Goal: Information Seeking & Learning: Learn about a topic

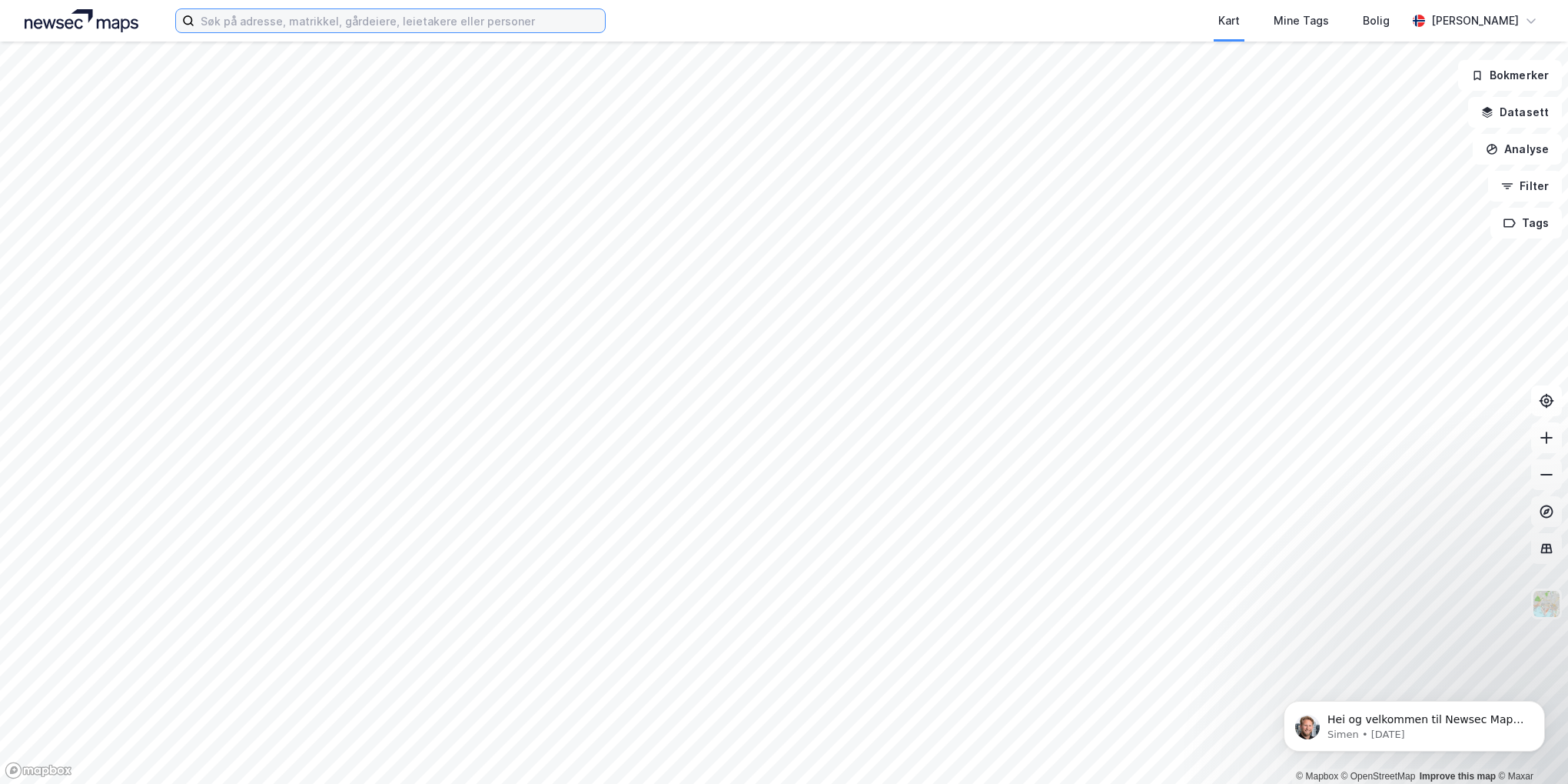
click at [432, 23] on input at bounding box center [399, 21] width 410 height 23
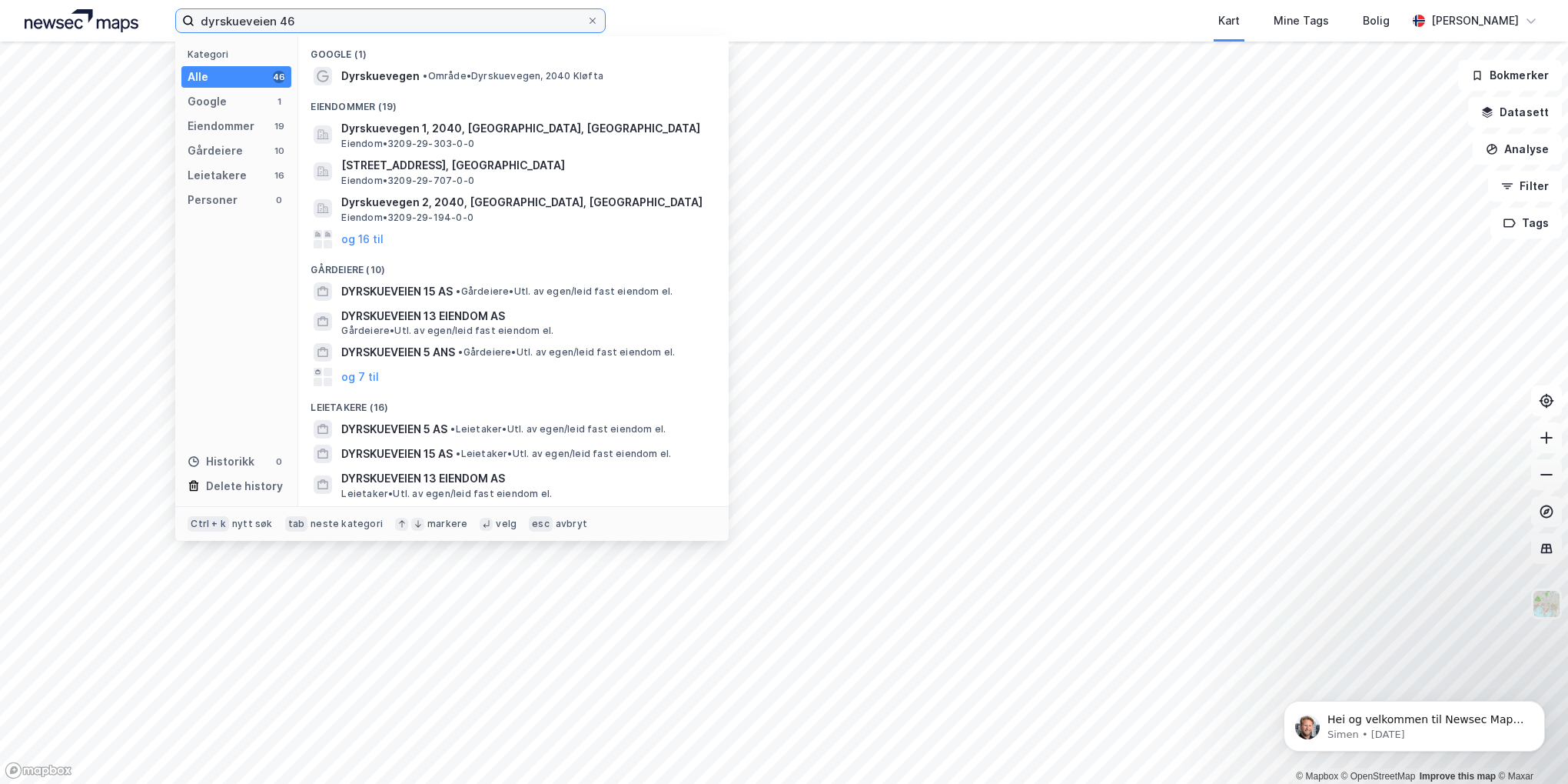
type input "dyrskueveien 46"
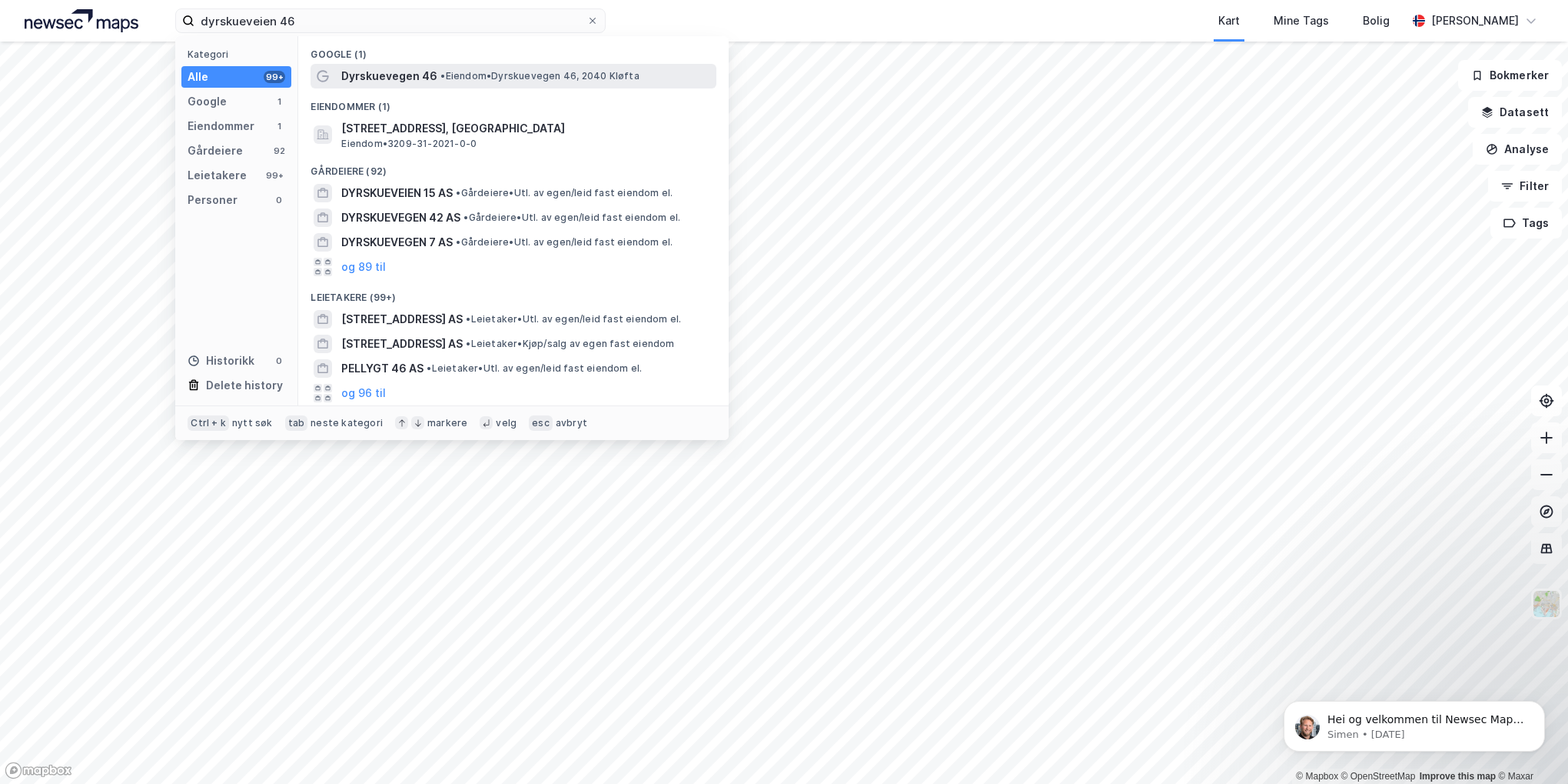
click at [400, 86] on div "Dyrskuevegen 46 • Eiendom • Dyrskuevegen 46, 2040 Kløfta" at bounding box center [513, 76] width 406 height 24
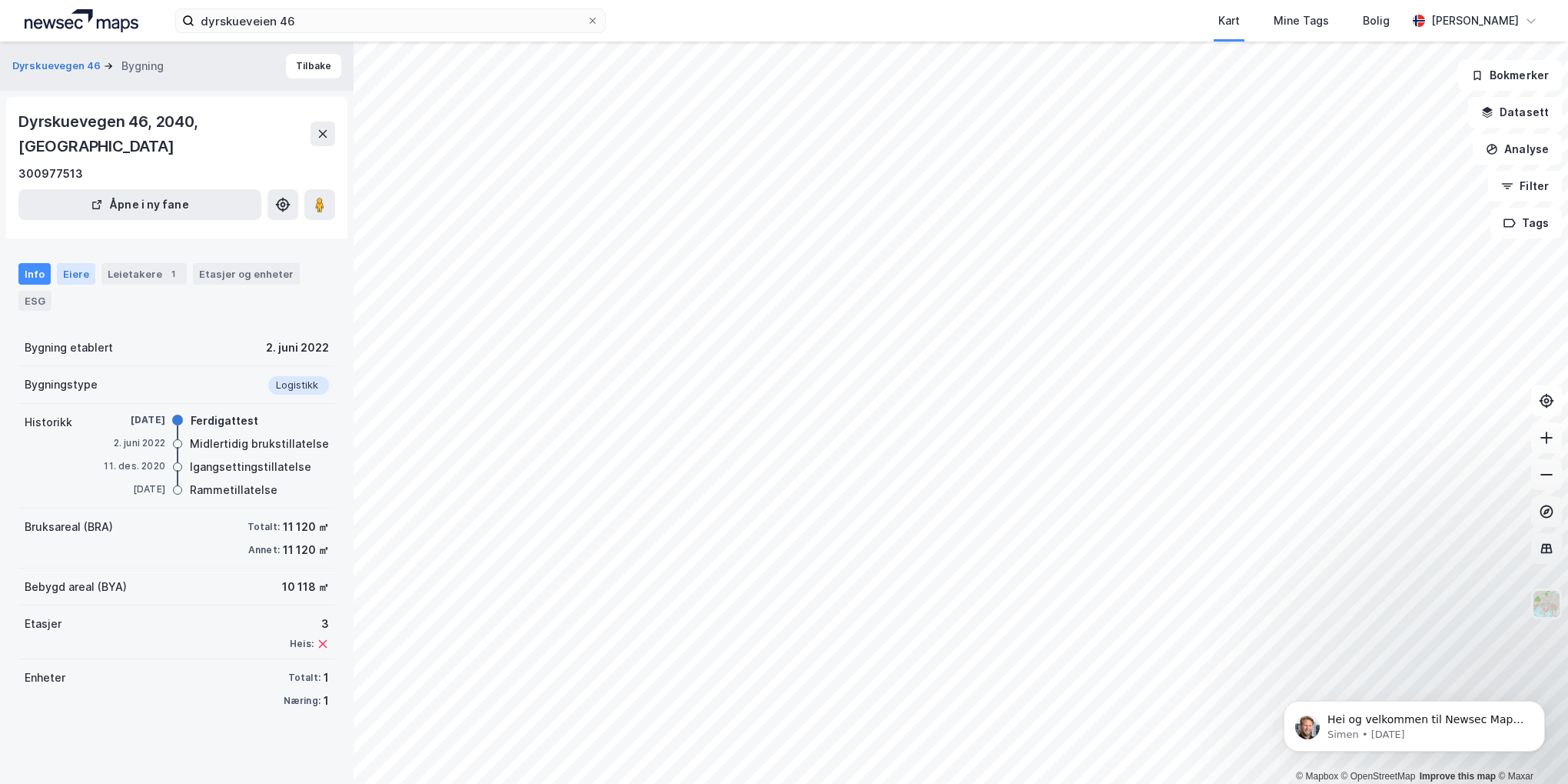
click at [80, 263] on div "Eiere" at bounding box center [76, 274] width 38 height 22
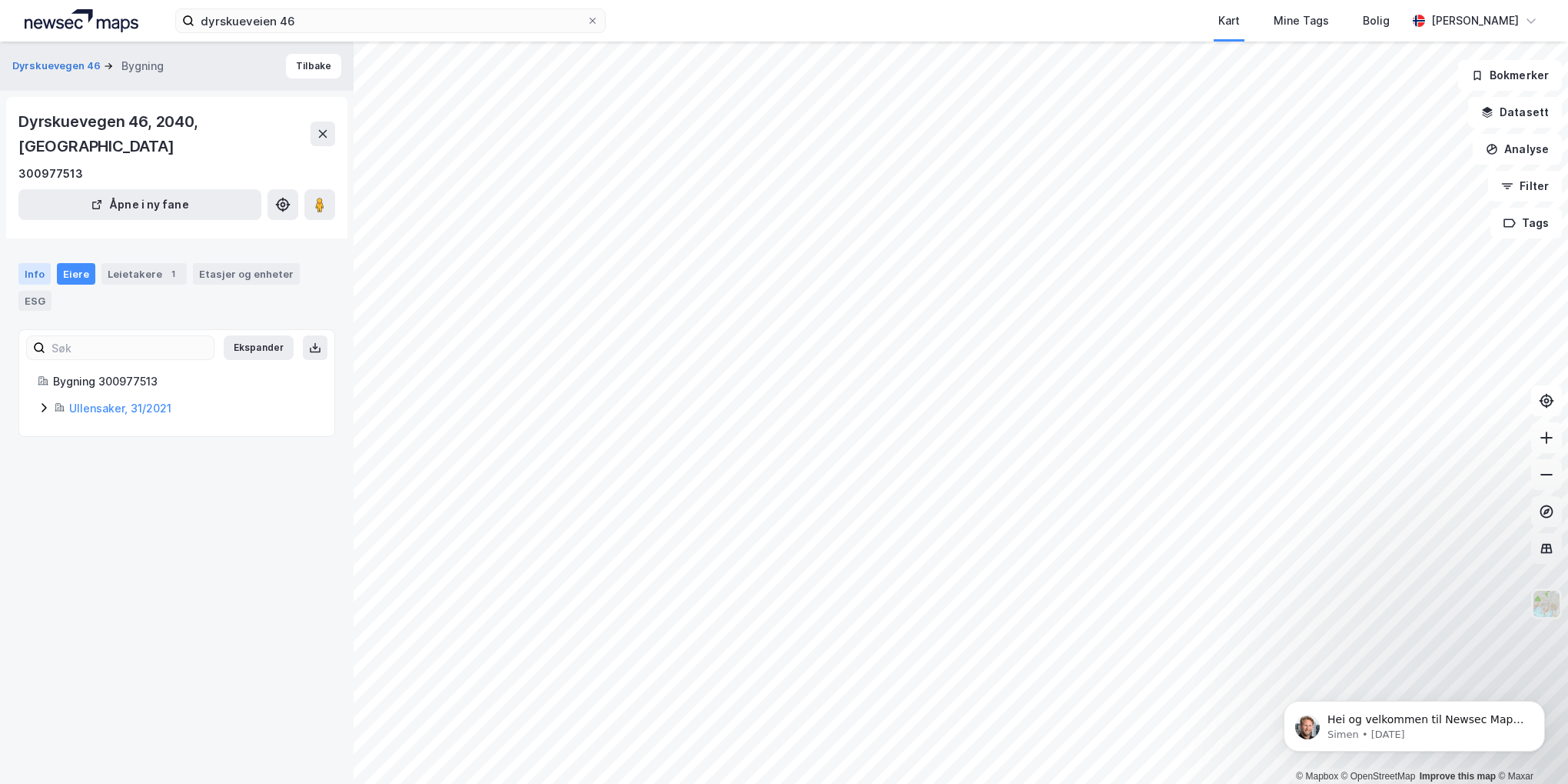
click at [38, 263] on div "Info" at bounding box center [34, 274] width 32 height 22
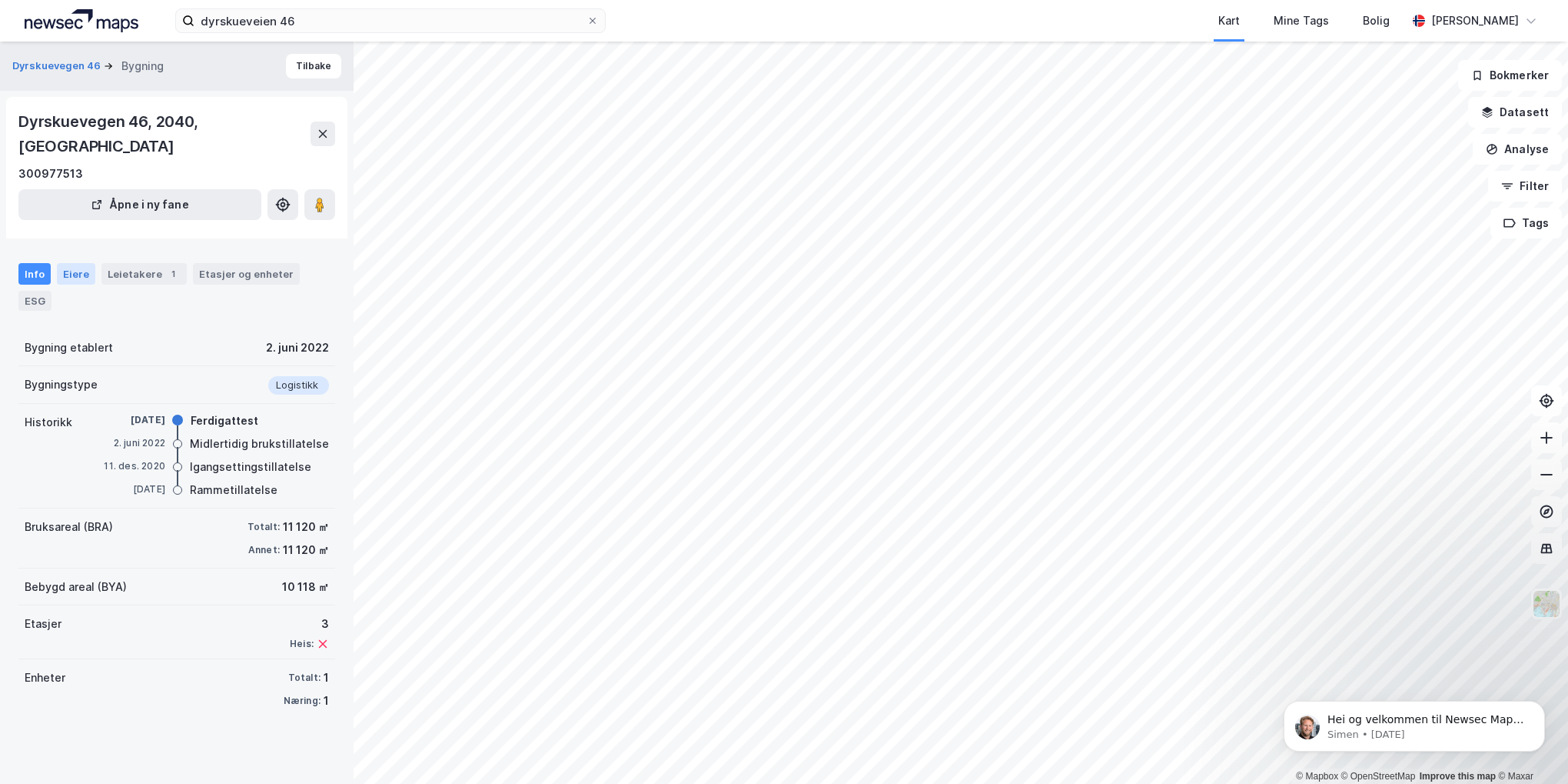
click at [71, 263] on div "Eiere" at bounding box center [76, 274] width 38 height 22
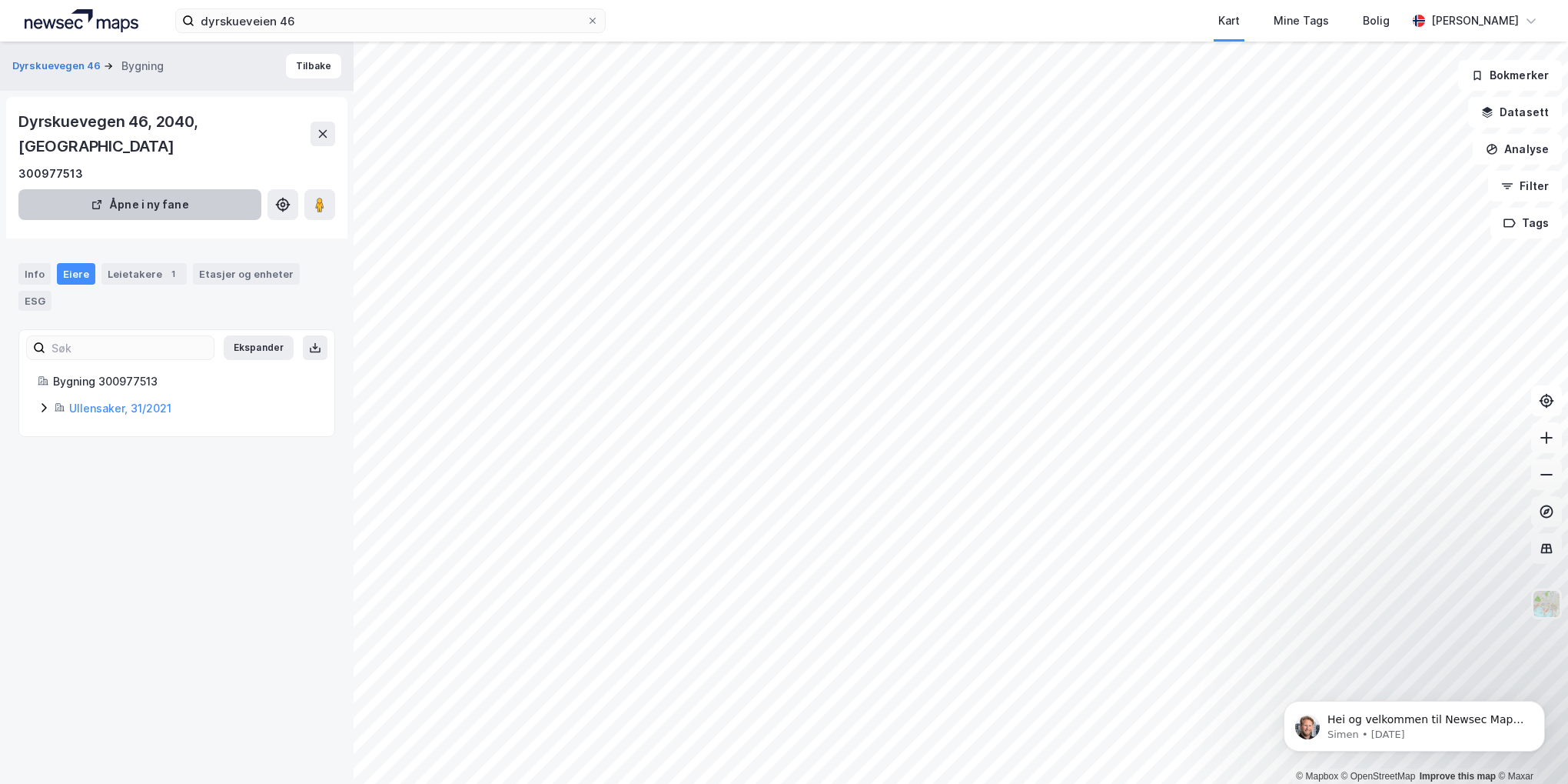
click at [145, 189] on button "Åpne i ny fane" at bounding box center [140, 204] width 243 height 31
click at [92, 402] on link "Ullensaker, 31/2021" at bounding box center [120, 408] width 102 height 13
